Goal: Information Seeking & Learning: Learn about a topic

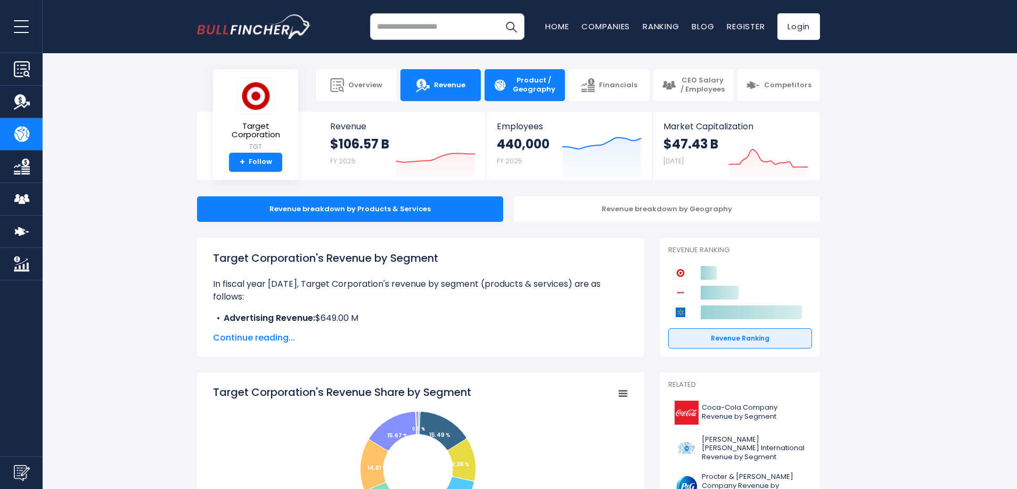
click at [429, 94] on link "Revenue" at bounding box center [440, 85] width 80 height 32
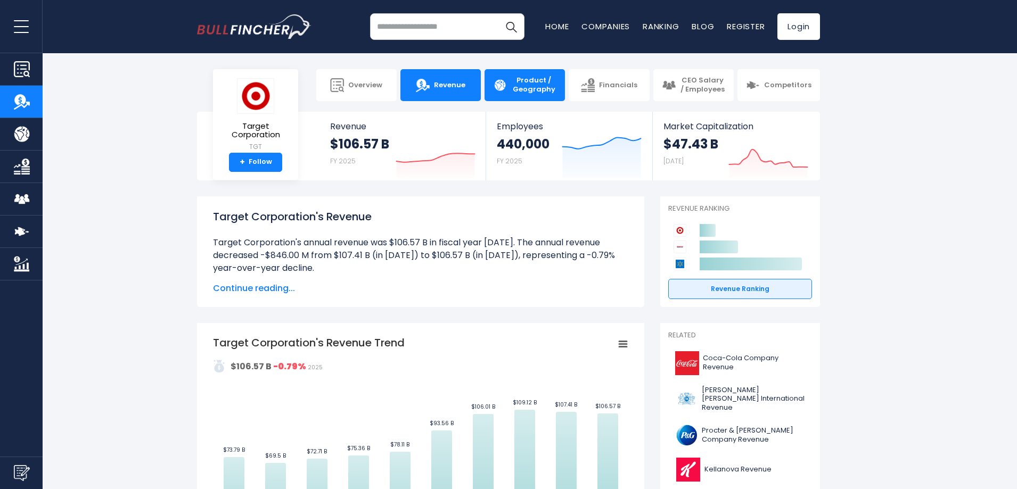
click at [541, 93] on span "Product / Geography" at bounding box center [533, 85] width 45 height 18
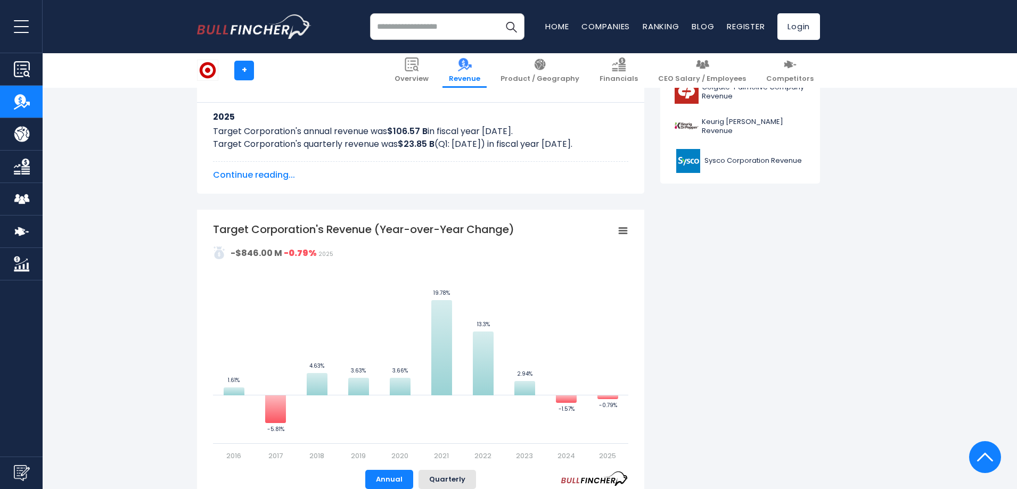
scroll to position [532, 0]
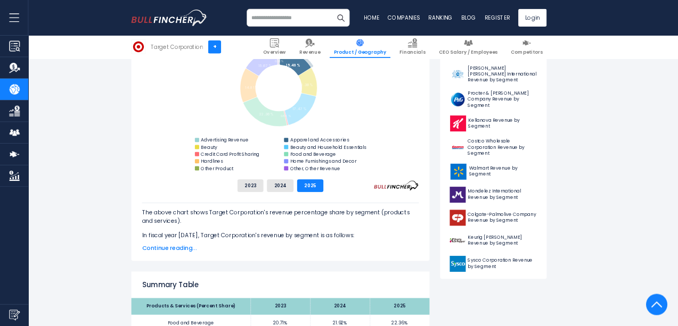
scroll to position [266, 0]
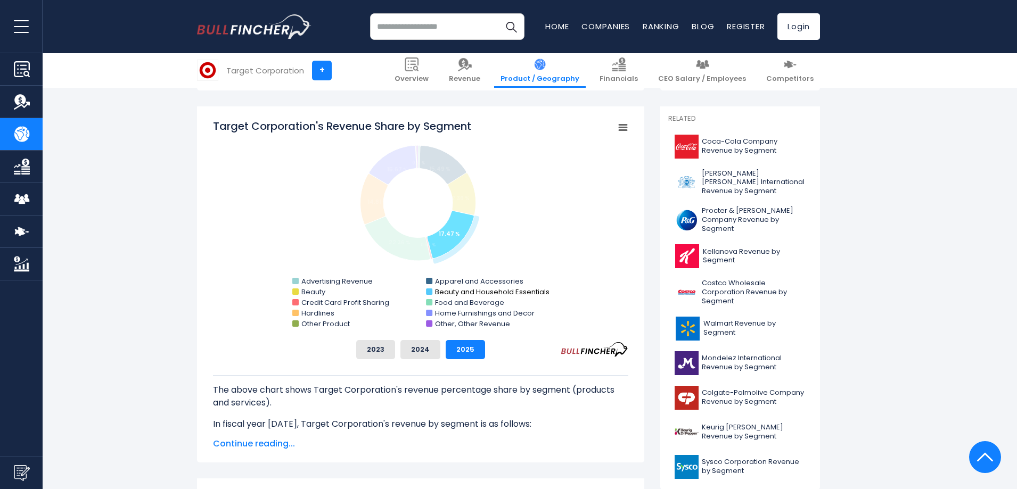
drag, startPoint x: 567, startPoint y: 291, endPoint x: 439, endPoint y: 291, distance: 128.3
click at [439, 291] on icon "Created with Highcharts 12.1.2 Chart context menu Target Corporation's Revenue …" at bounding box center [420, 225] width 415 height 213
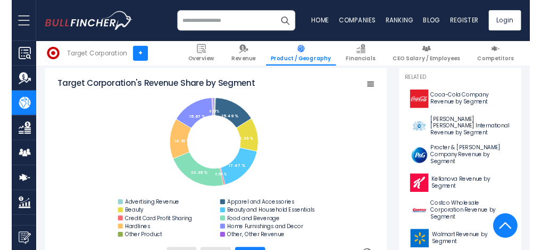
scroll to position [278, 0]
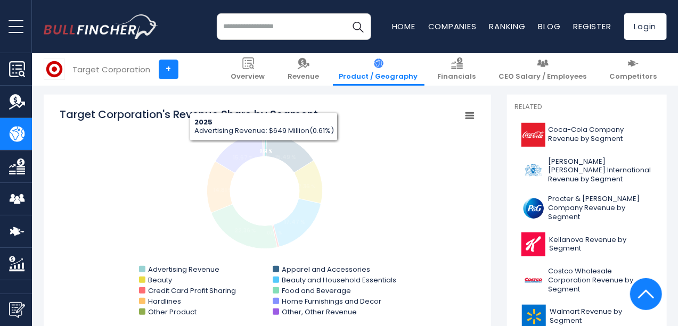
click at [259, 149] on tspan "0.61 %" at bounding box center [265, 152] width 13 height 6
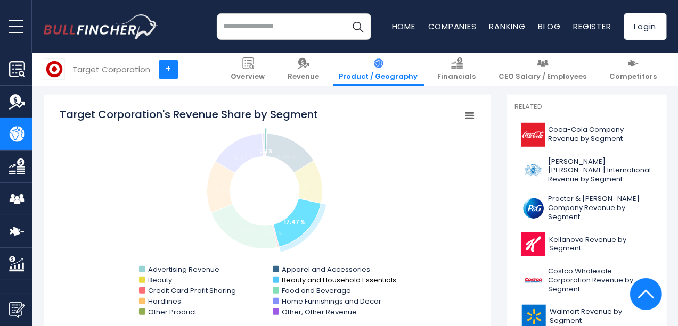
drag, startPoint x: 405, startPoint y: 282, endPoint x: 283, endPoint y: 279, distance: 121.9
click at [283, 279] on icon "Created with Highcharts 12.1.2 Chart context menu Target Corporation's Revenue …" at bounding box center [267, 213] width 415 height 213
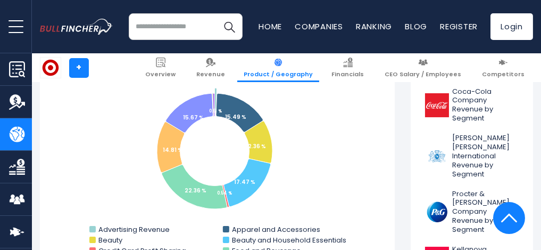
scroll to position [349, 0]
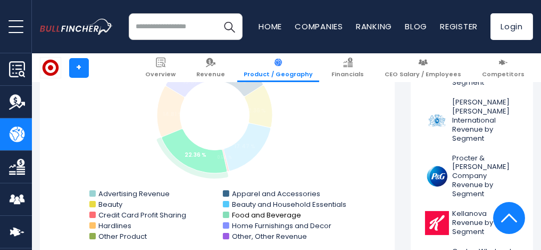
drag, startPoint x: 318, startPoint y: 216, endPoint x: 244, endPoint y: 215, distance: 74.0
click at [244, 215] on icon "Created with Highcharts 12.1.2 Chart context menu Target Corporation's Revenue …" at bounding box center [218, 137] width 334 height 213
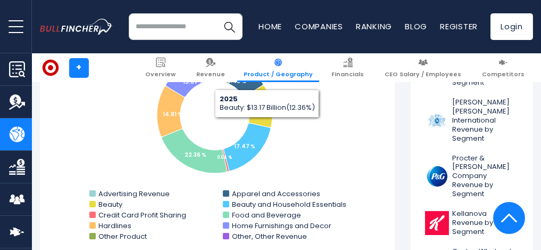
scroll to position [314, 0]
